Goal: Task Accomplishment & Management: Manage account settings

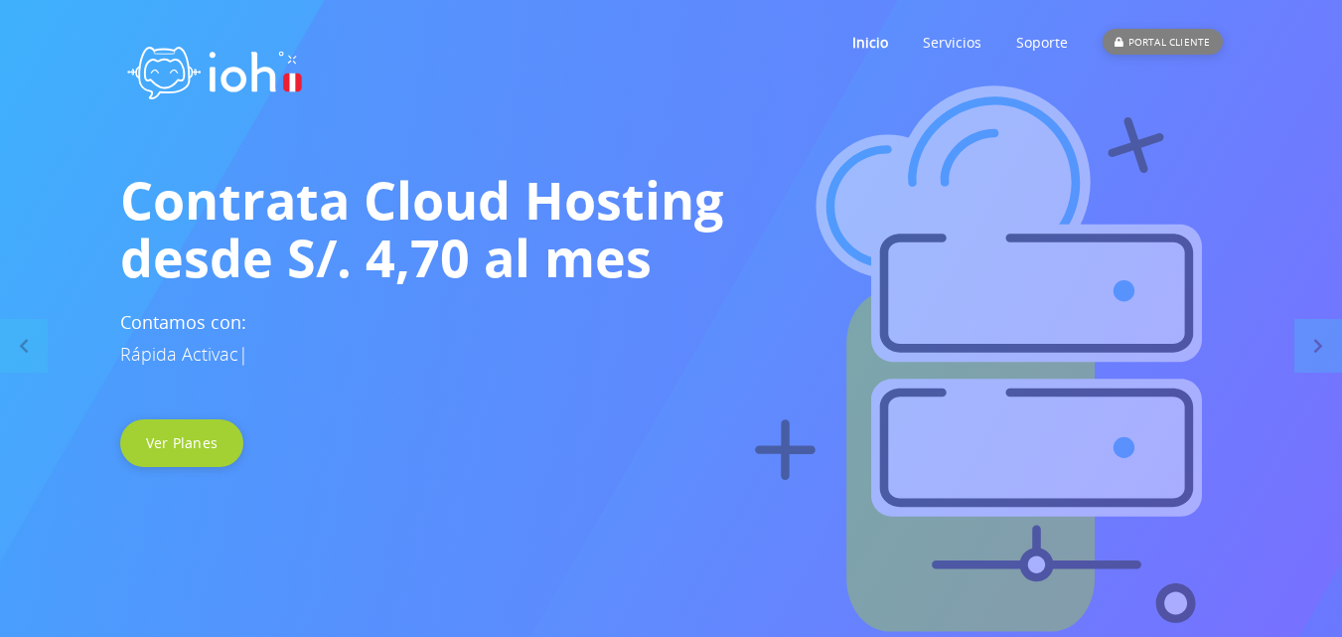
click at [1153, 36] on div "PORTAL CLIENTE" at bounding box center [1161, 42] width 119 height 26
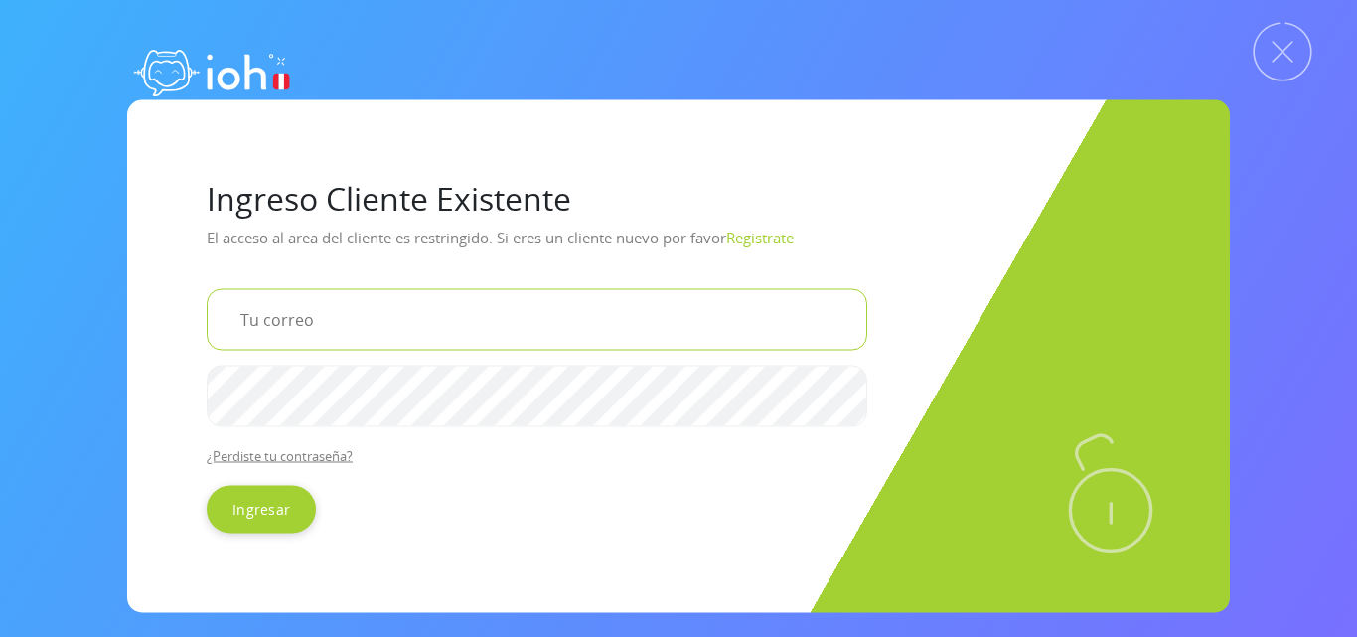
click at [317, 320] on input "email" at bounding box center [537, 319] width 660 height 62
type input "hidraulicafaliamp@gmail.com"
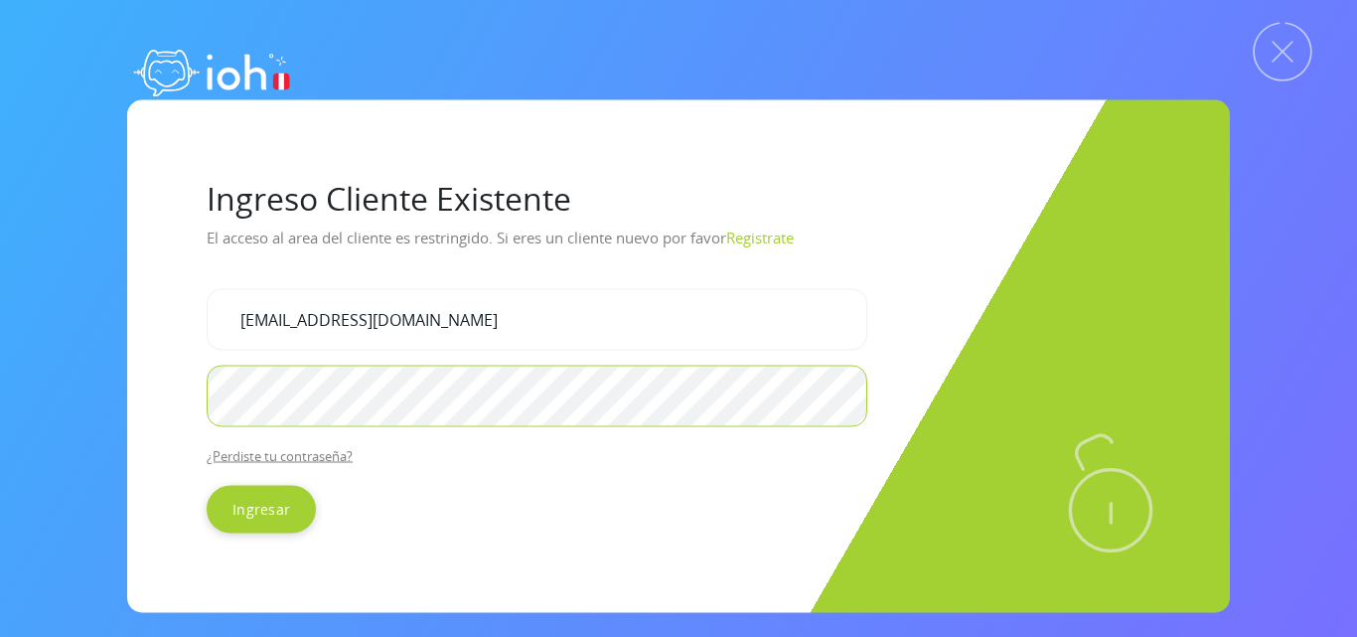
click at [207, 485] on input "Ingresar" at bounding box center [261, 509] width 109 height 48
